Goal: Use online tool/utility: Use online tool/utility

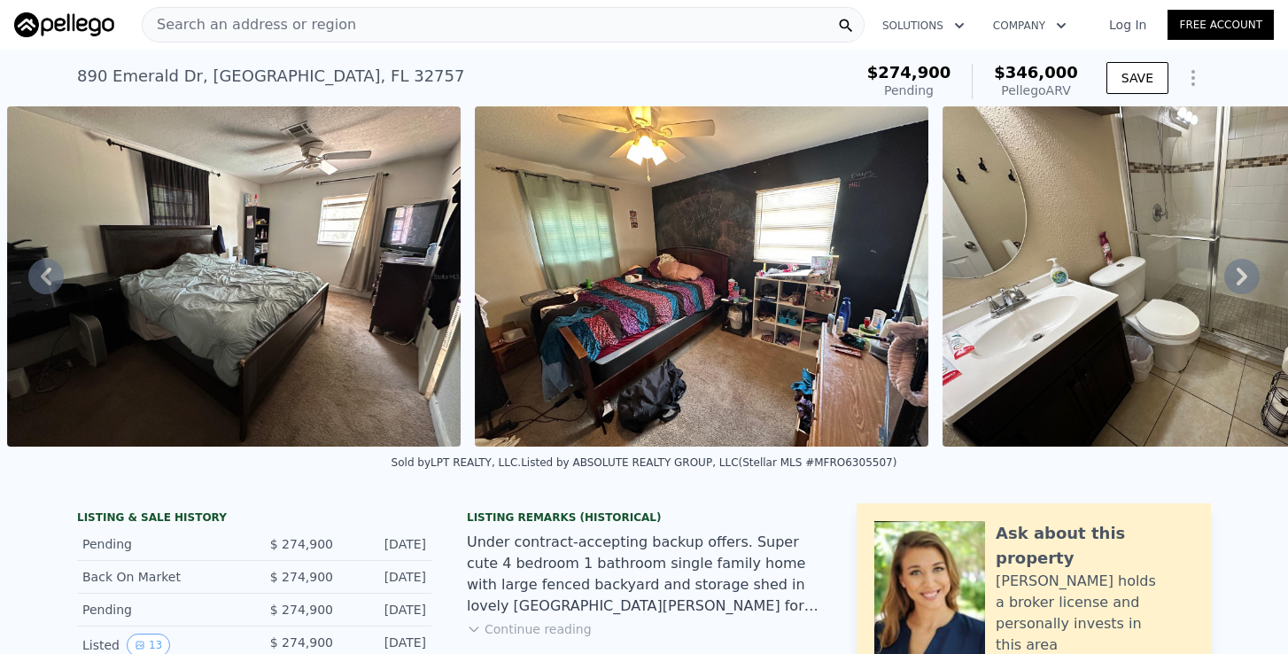
type input "$ 346,000"
type input "$ 0"
type input "$ 70,136"
click at [1249, 283] on icon at bounding box center [1241, 276] width 35 height 35
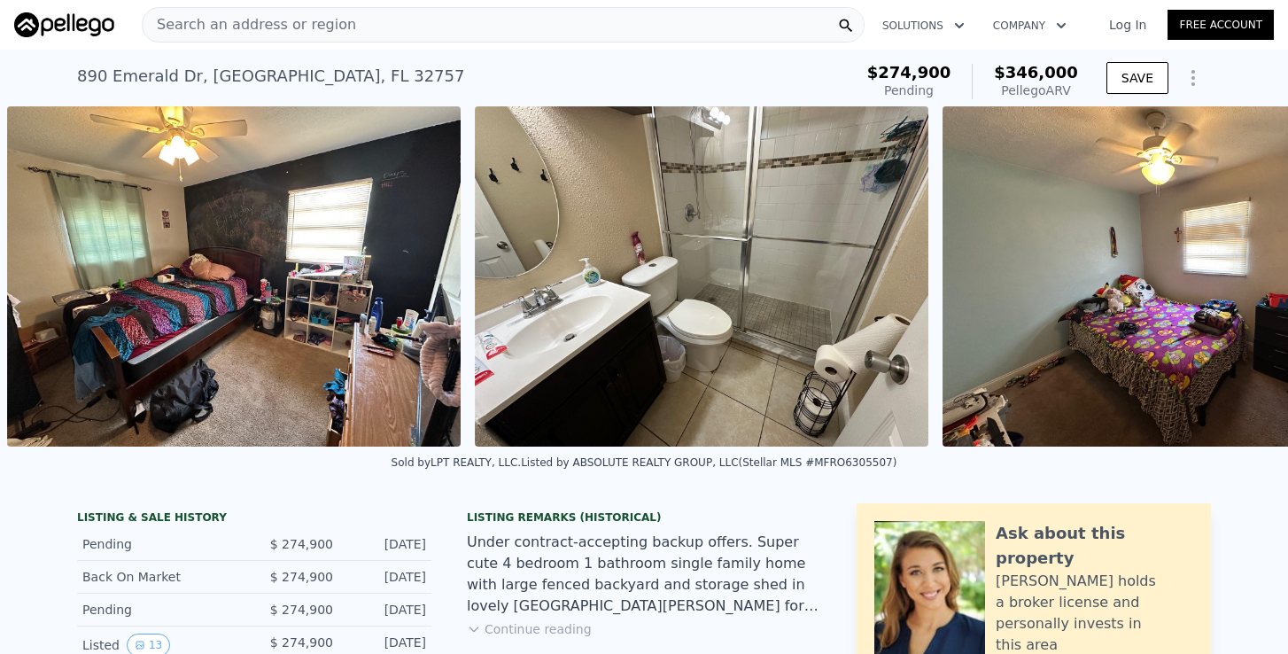
click at [1249, 283] on div "• + − • + − STREET VIEW Loading... SATELLITE VIEW" at bounding box center [644, 276] width 1288 height 340
click at [1230, 282] on icon at bounding box center [1241, 276] width 35 height 35
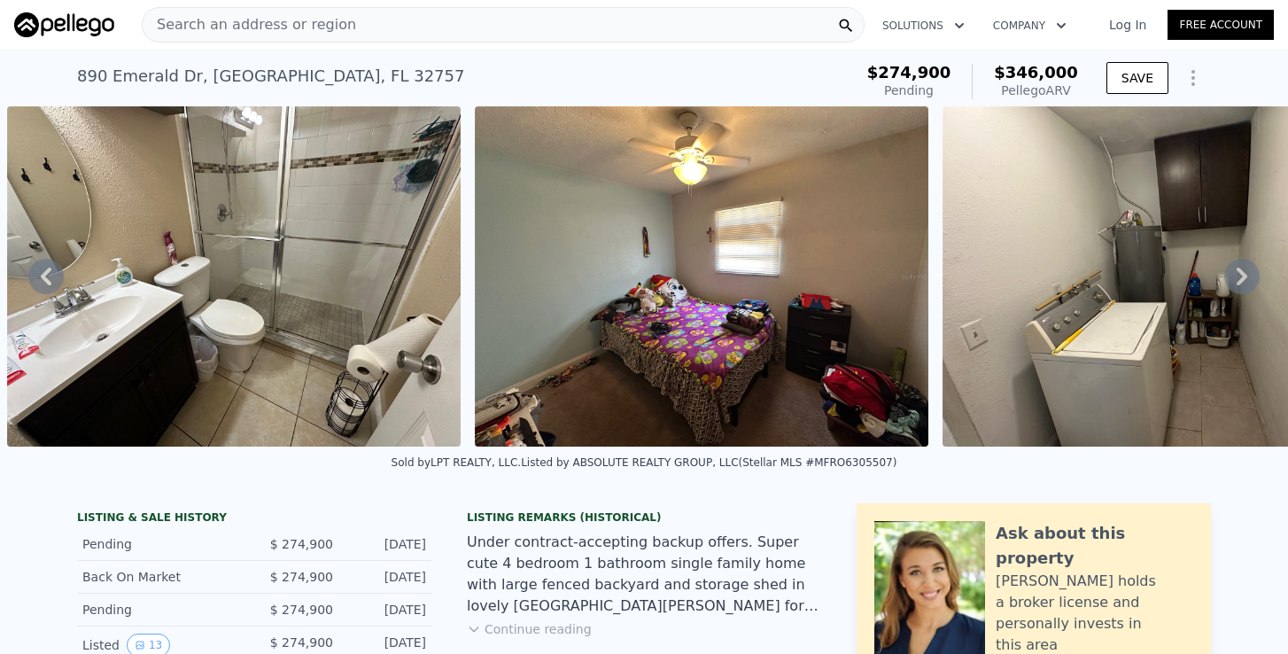
click at [1230, 282] on div "• + − • + − STREET VIEW Loading... SATELLITE VIEW" at bounding box center [644, 276] width 1288 height 340
click at [1230, 282] on icon at bounding box center [1241, 276] width 35 height 35
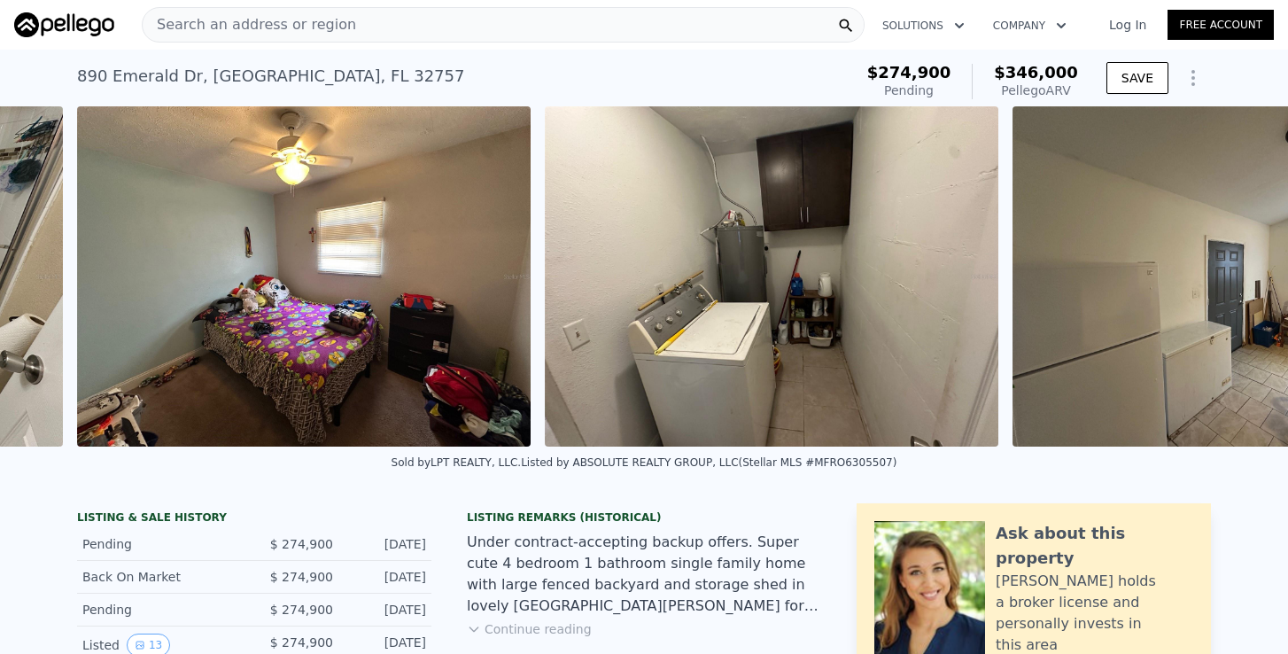
scroll to position [0, 4551]
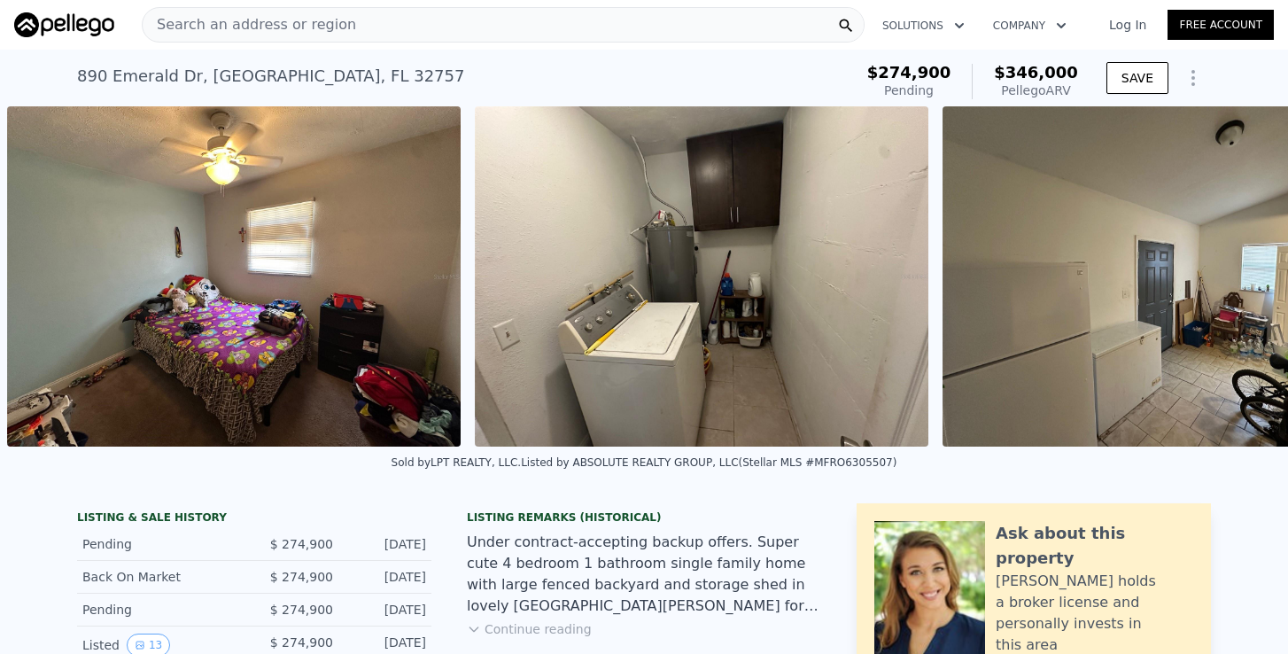
click at [1230, 282] on div "• + − • + − STREET VIEW Loading... SATELLITE VIEW" at bounding box center [644, 276] width 1288 height 340
click at [1230, 282] on icon at bounding box center [1241, 276] width 35 height 35
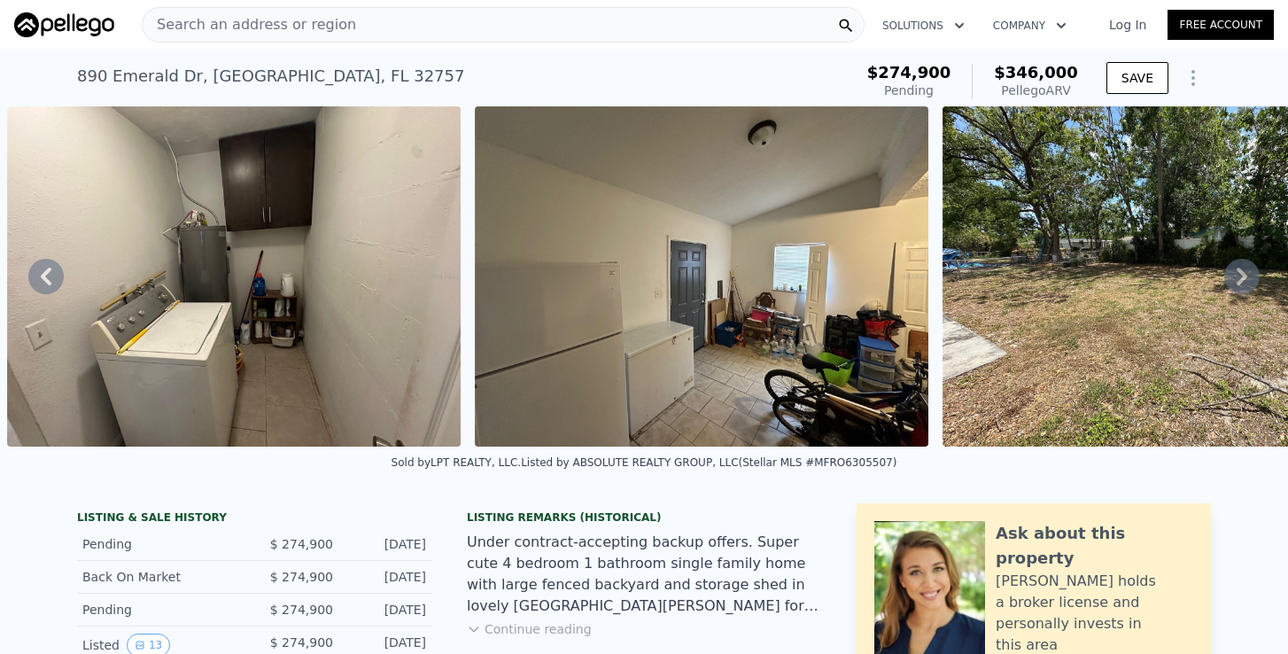
click at [1230, 282] on icon at bounding box center [1241, 276] width 35 height 35
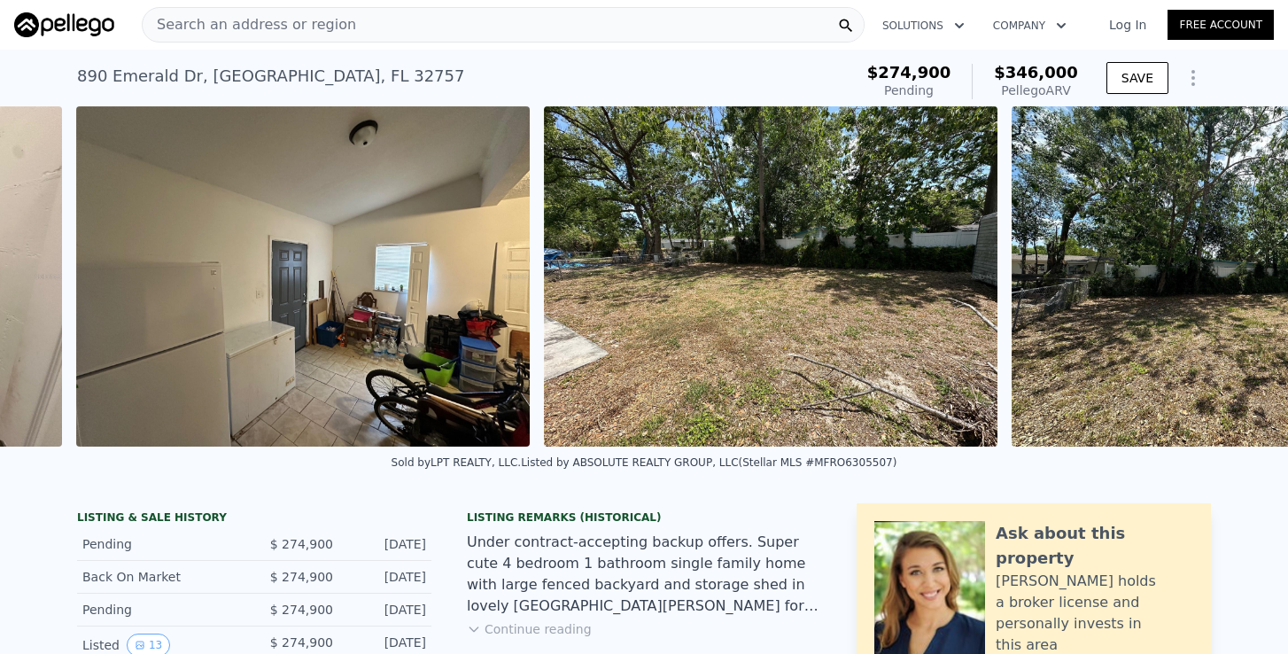
scroll to position [0, 5487]
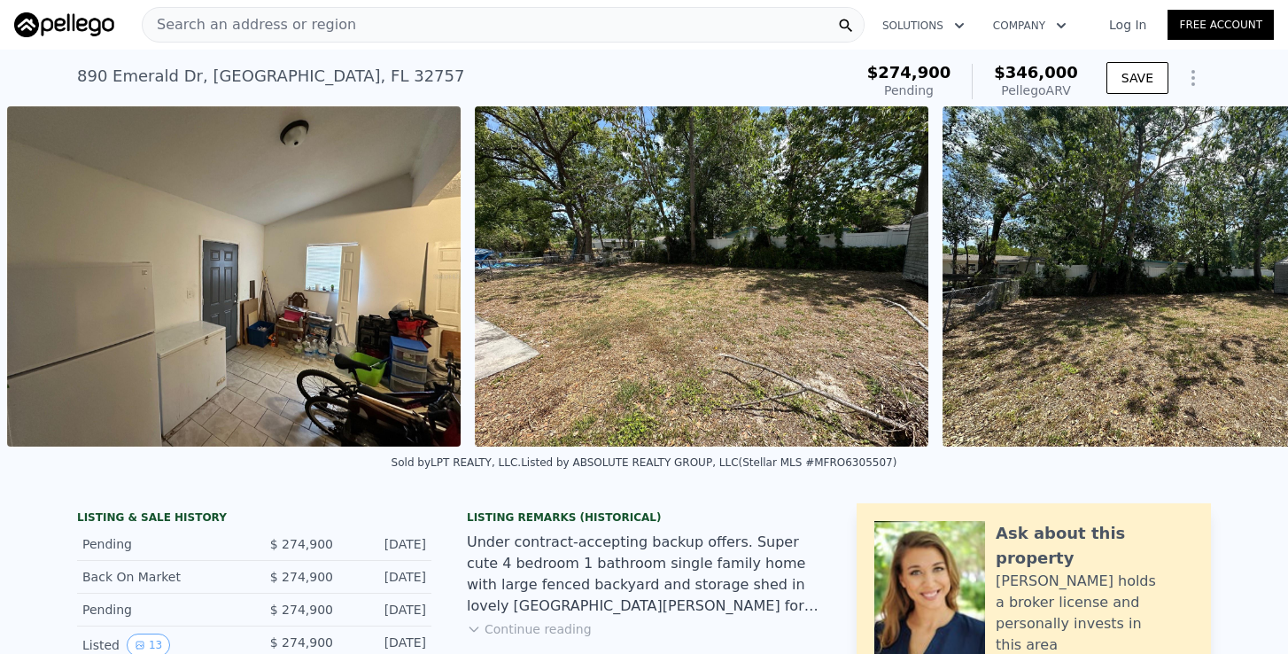
click at [1230, 282] on img at bounding box center [1168, 276] width 453 height 340
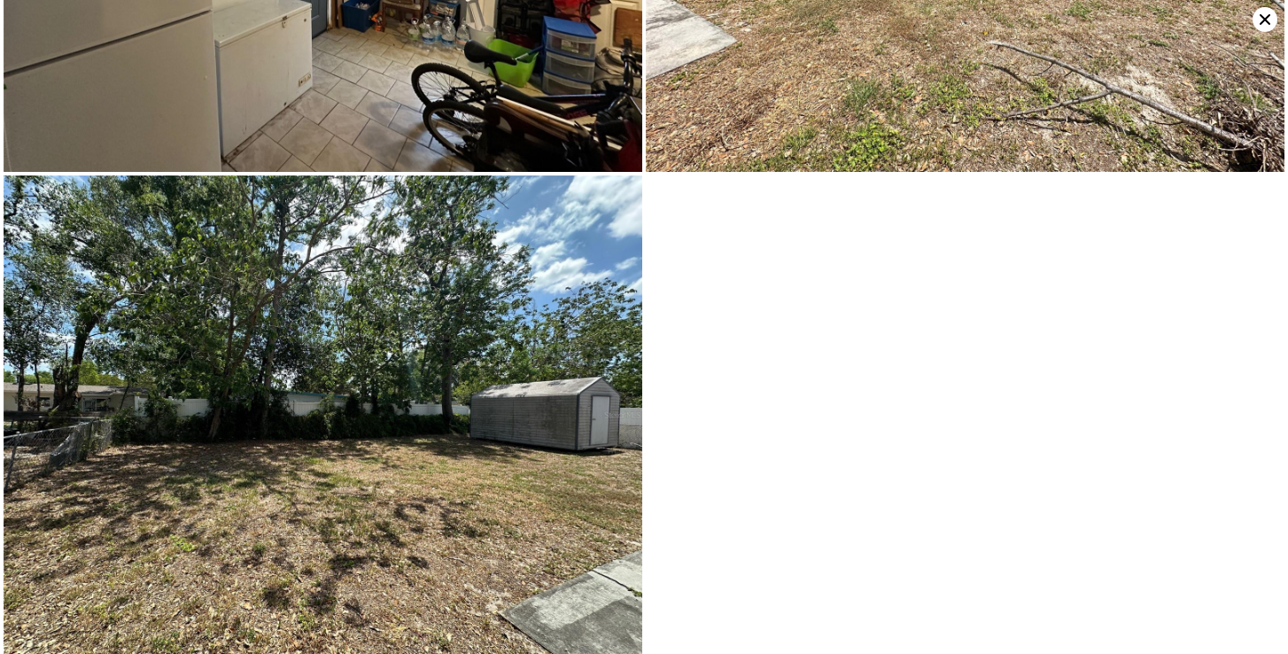
click at [1266, 21] on icon at bounding box center [1264, 19] width 11 height 11
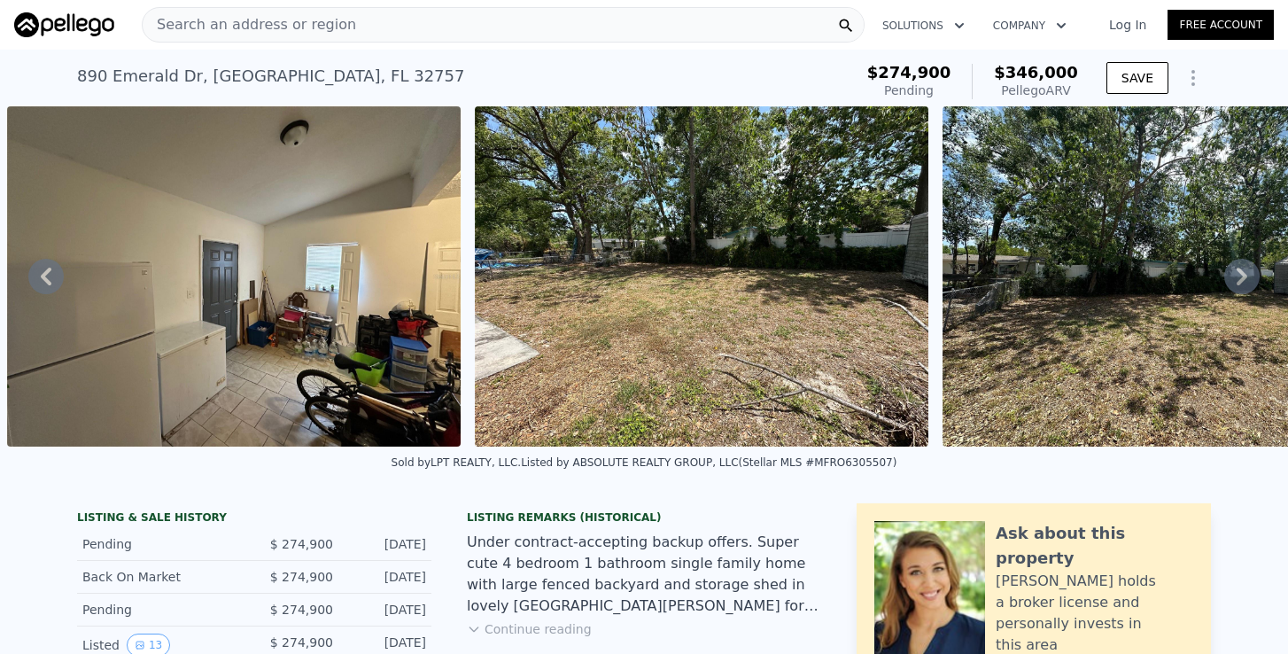
scroll to position [0, 0]
